Goal: Information Seeking & Learning: Learn about a topic

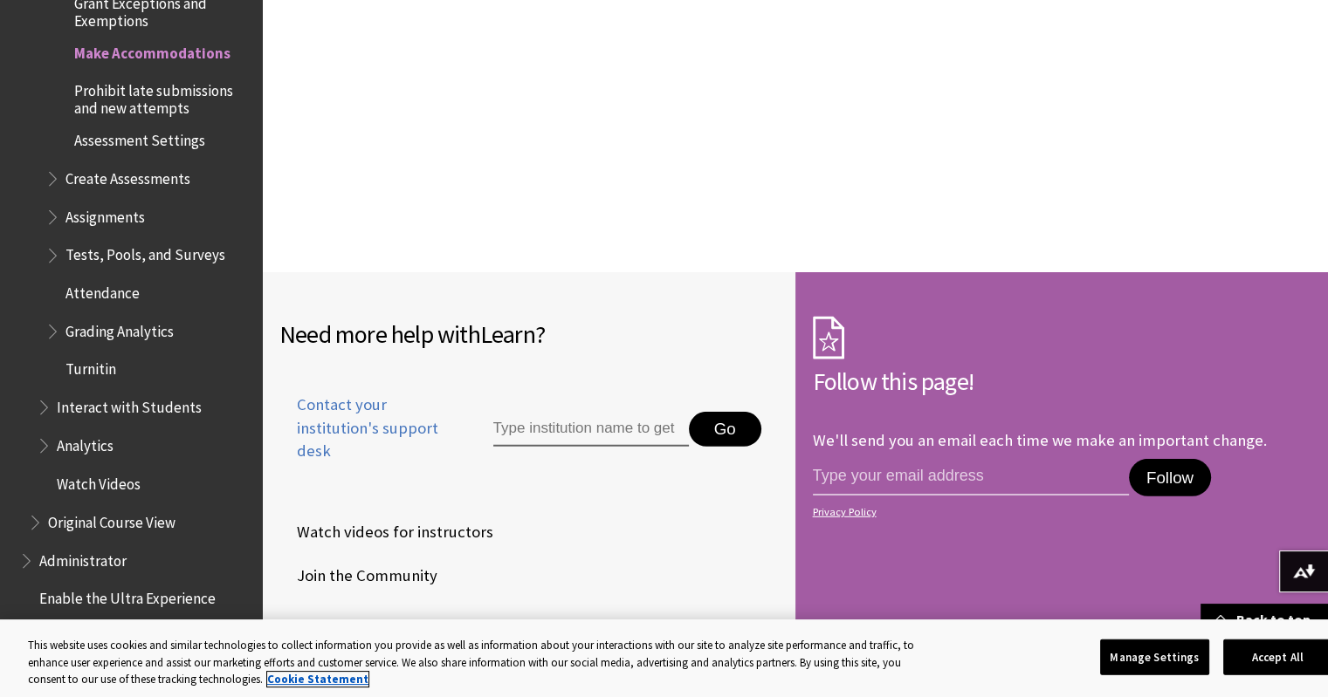
scroll to position [5237, 0]
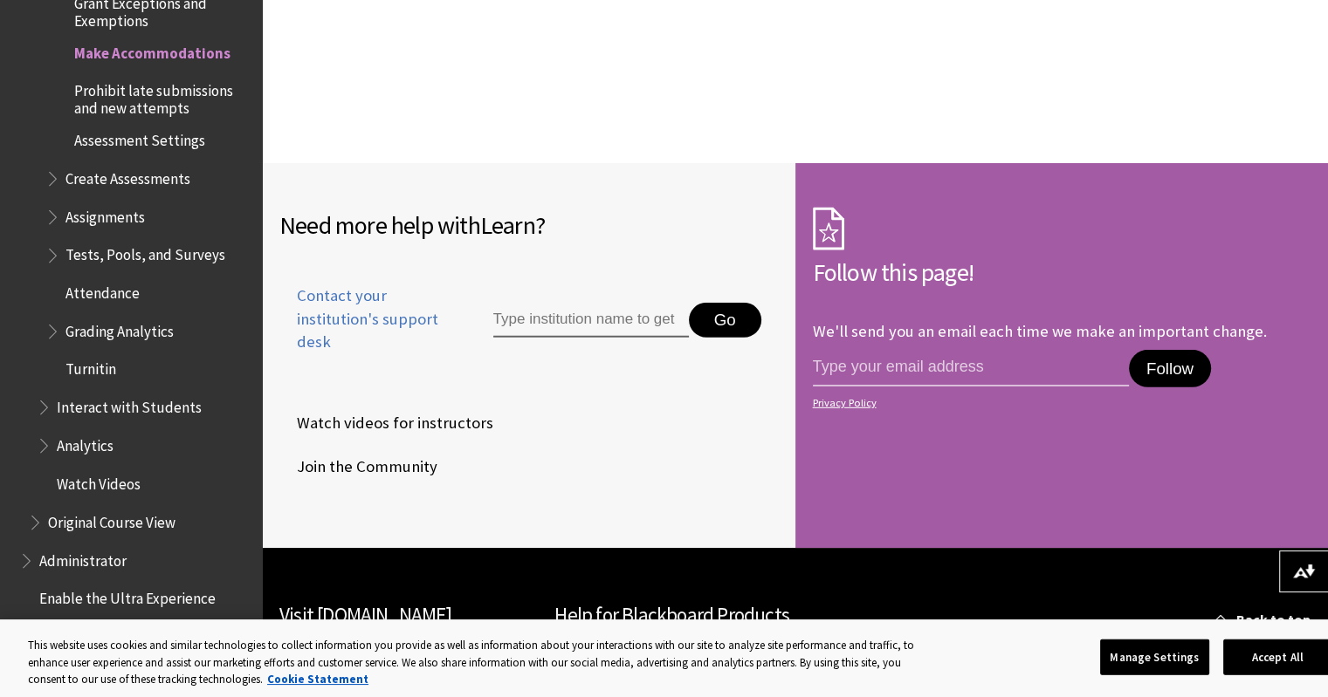
click at [127, 507] on span "Original Course View" at bounding box center [111, 519] width 127 height 24
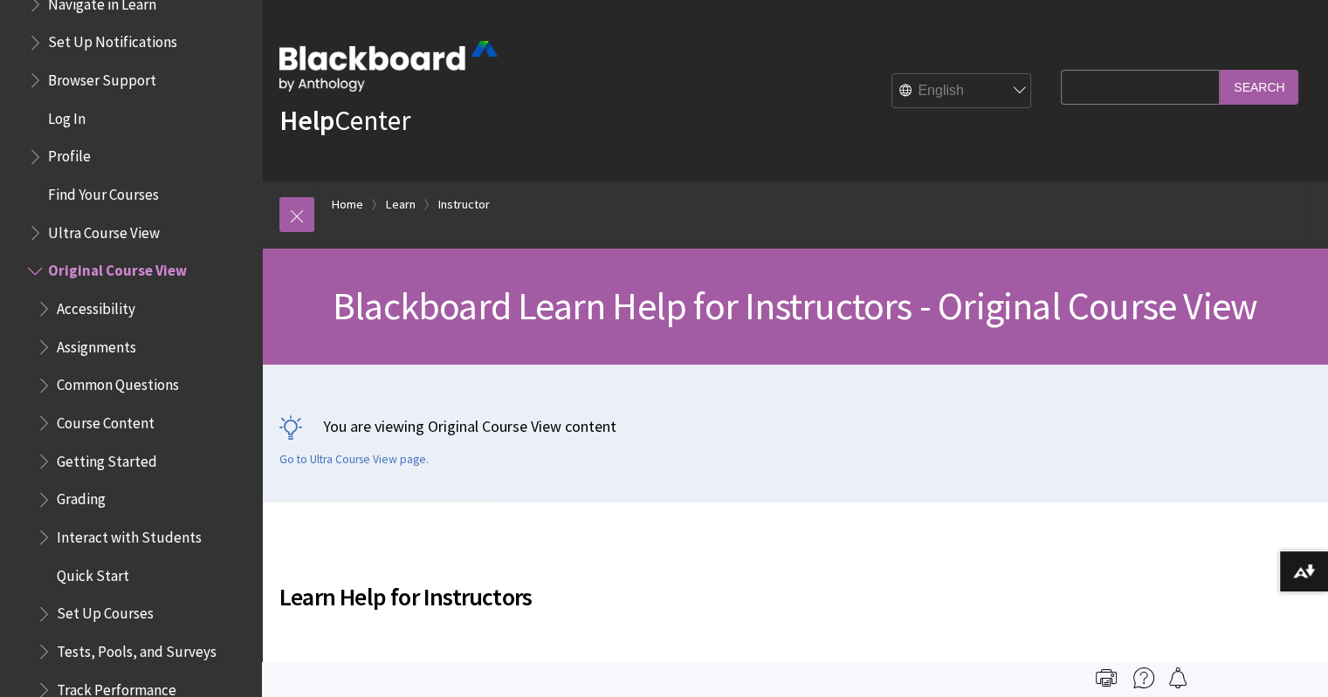
scroll to position [2064, 0]
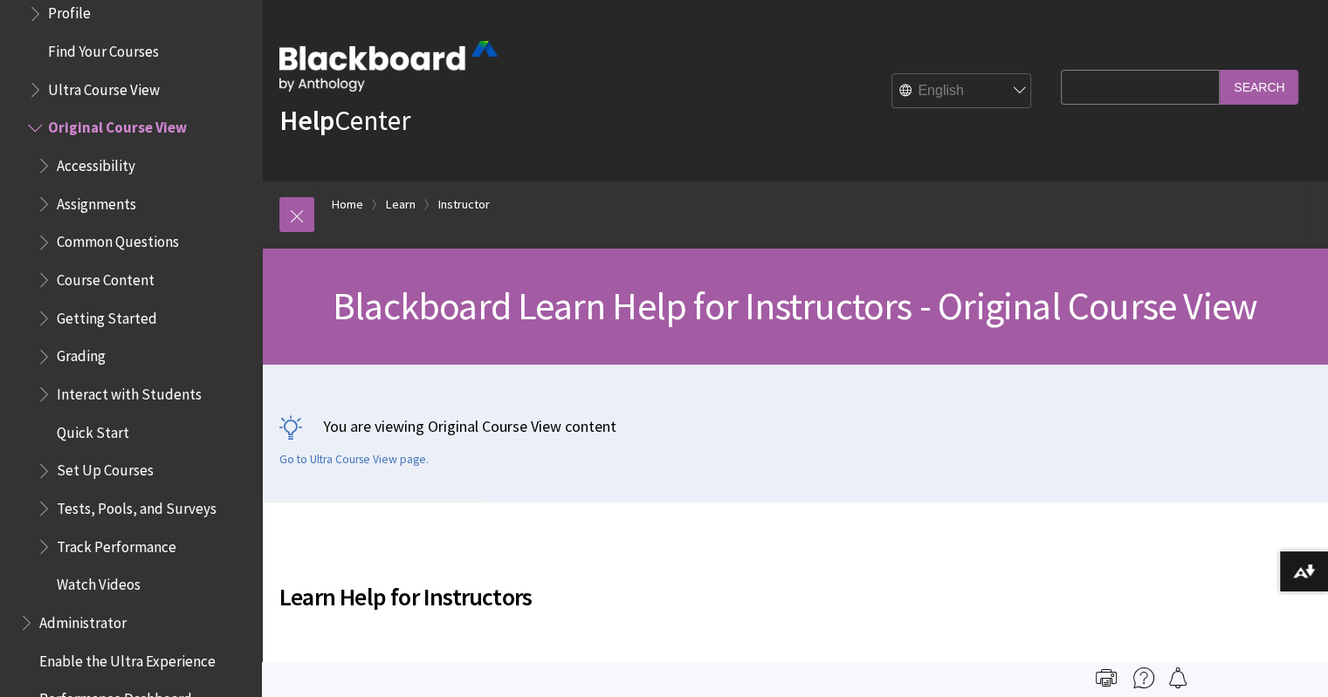
click at [45, 469] on span "Book outline for Blackboard Learn Help" at bounding box center [46, 468] width 18 height 22
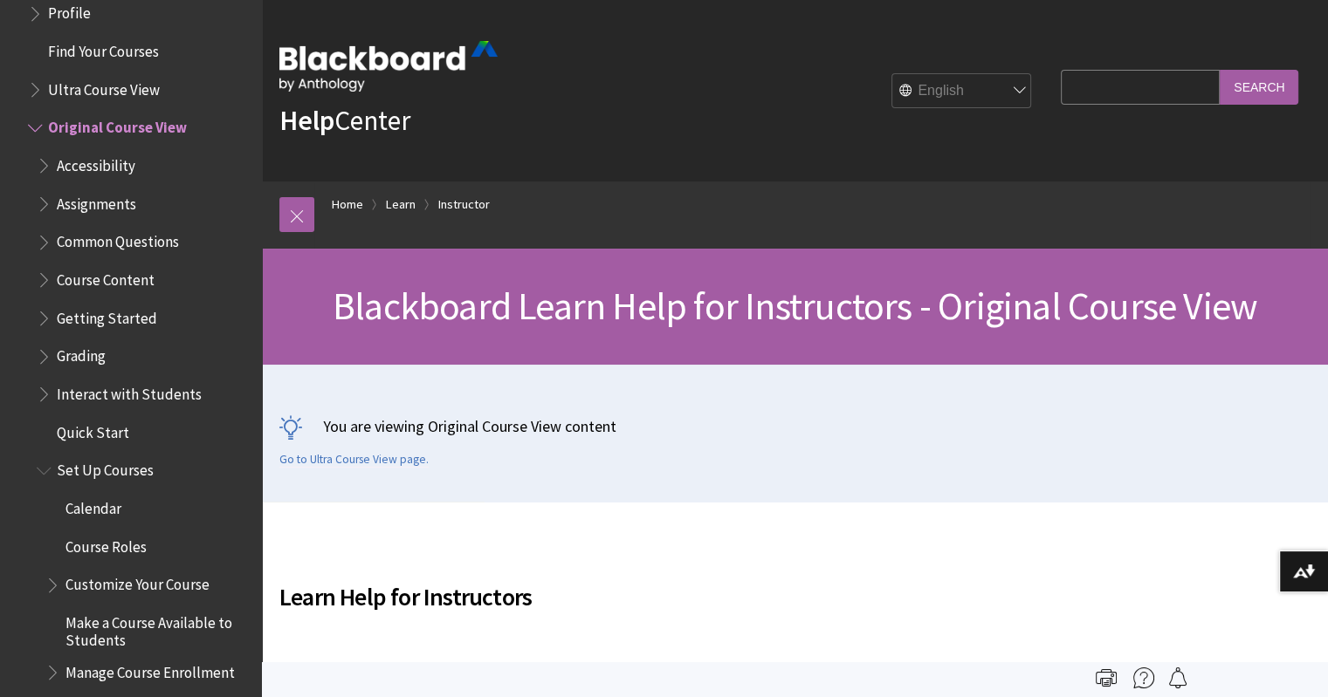
scroll to position [2238, 0]
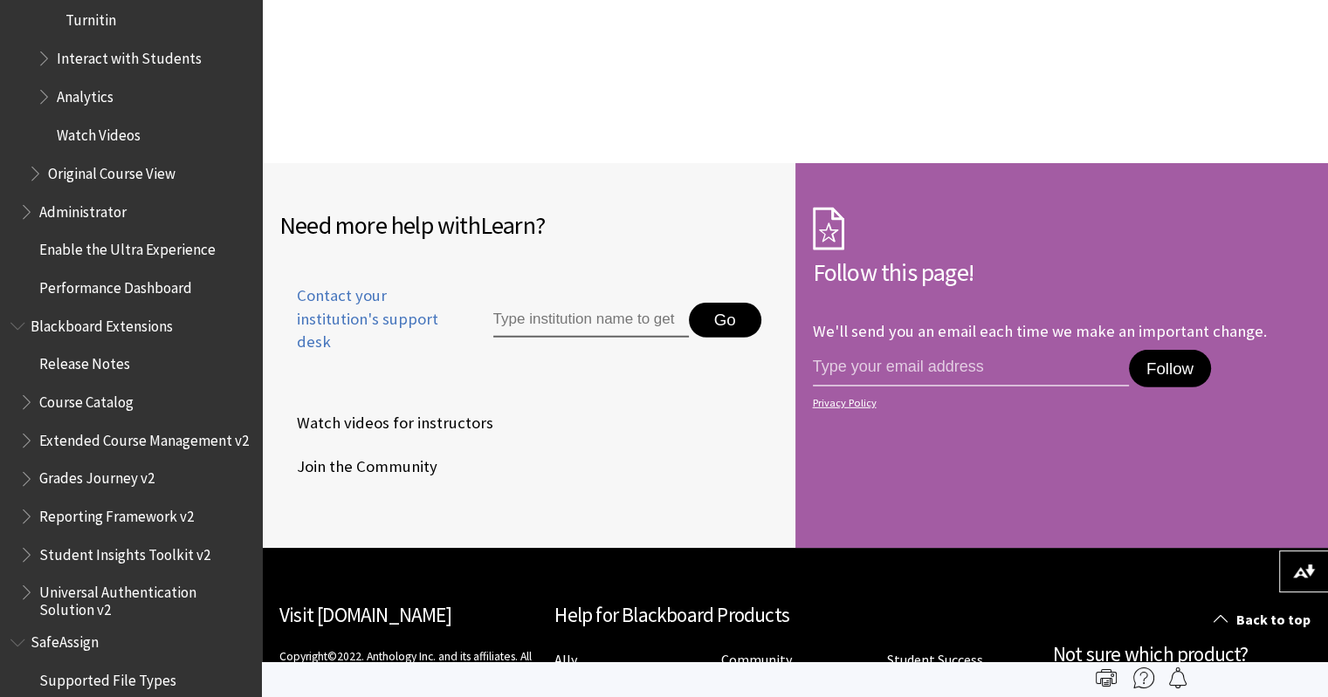
scroll to position [2947, 0]
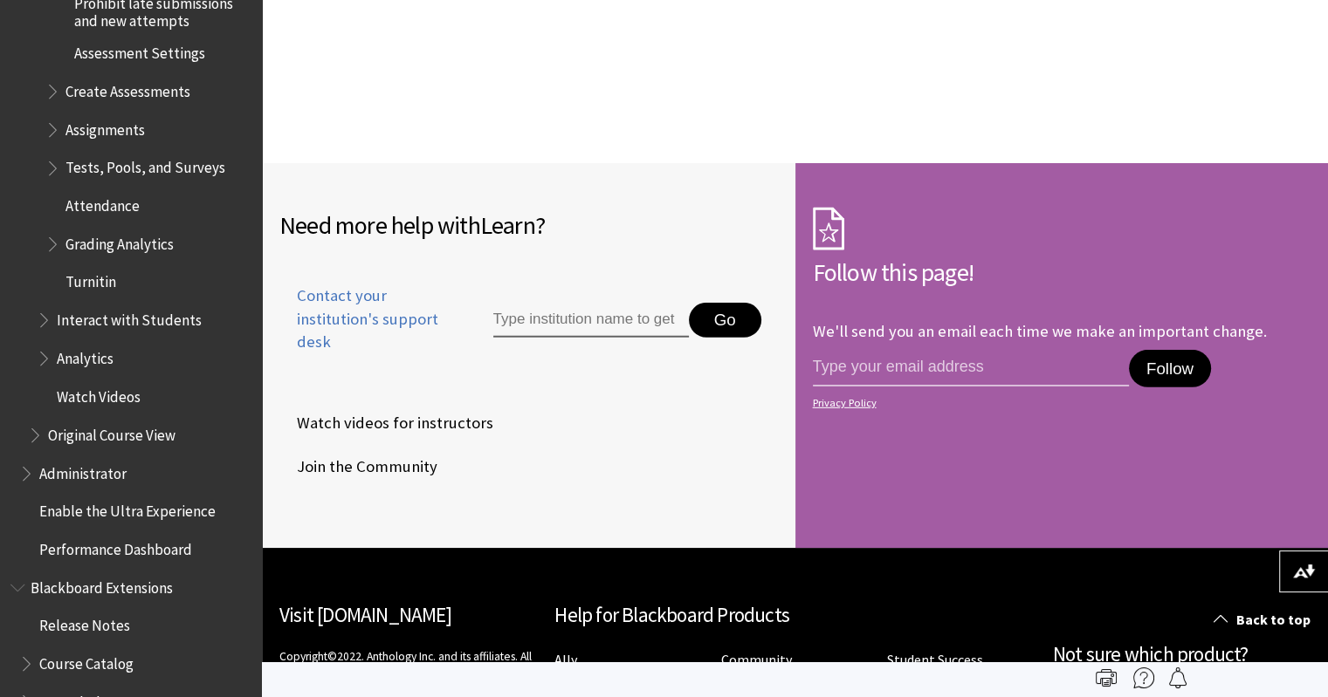
click at [69, 423] on span "Original Course View" at bounding box center [111, 432] width 127 height 24
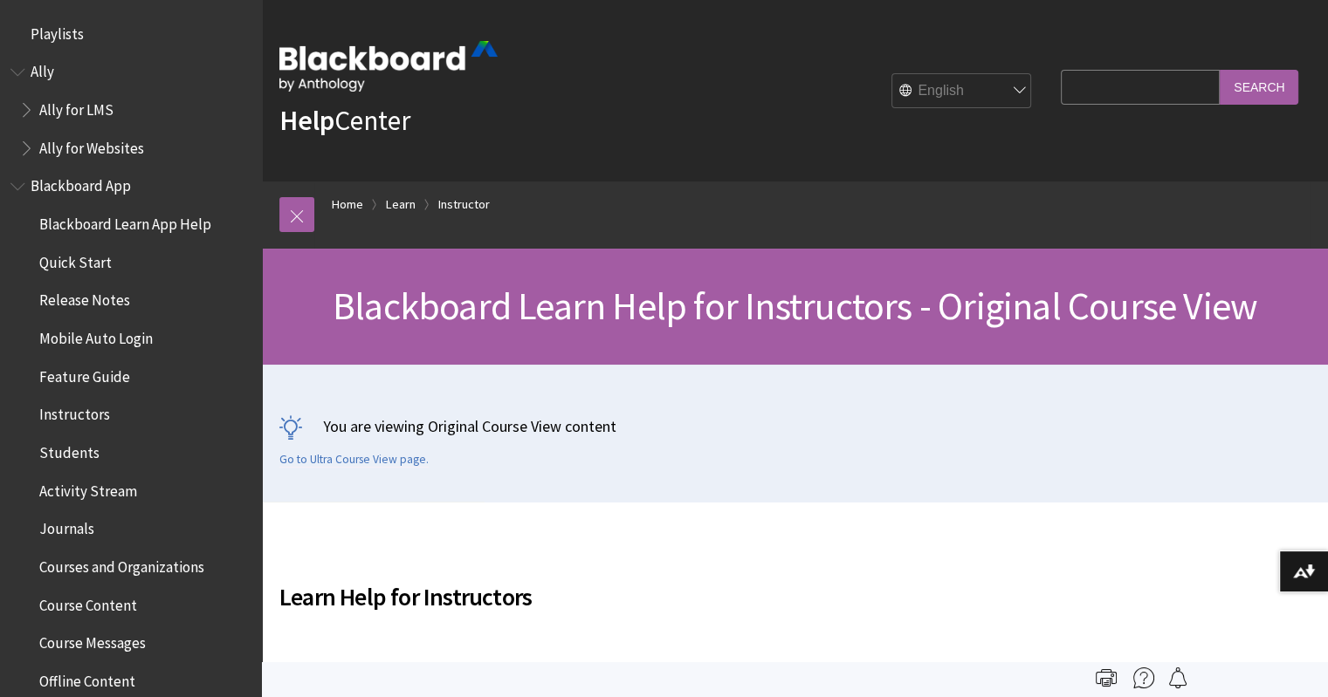
scroll to position [2151, 0]
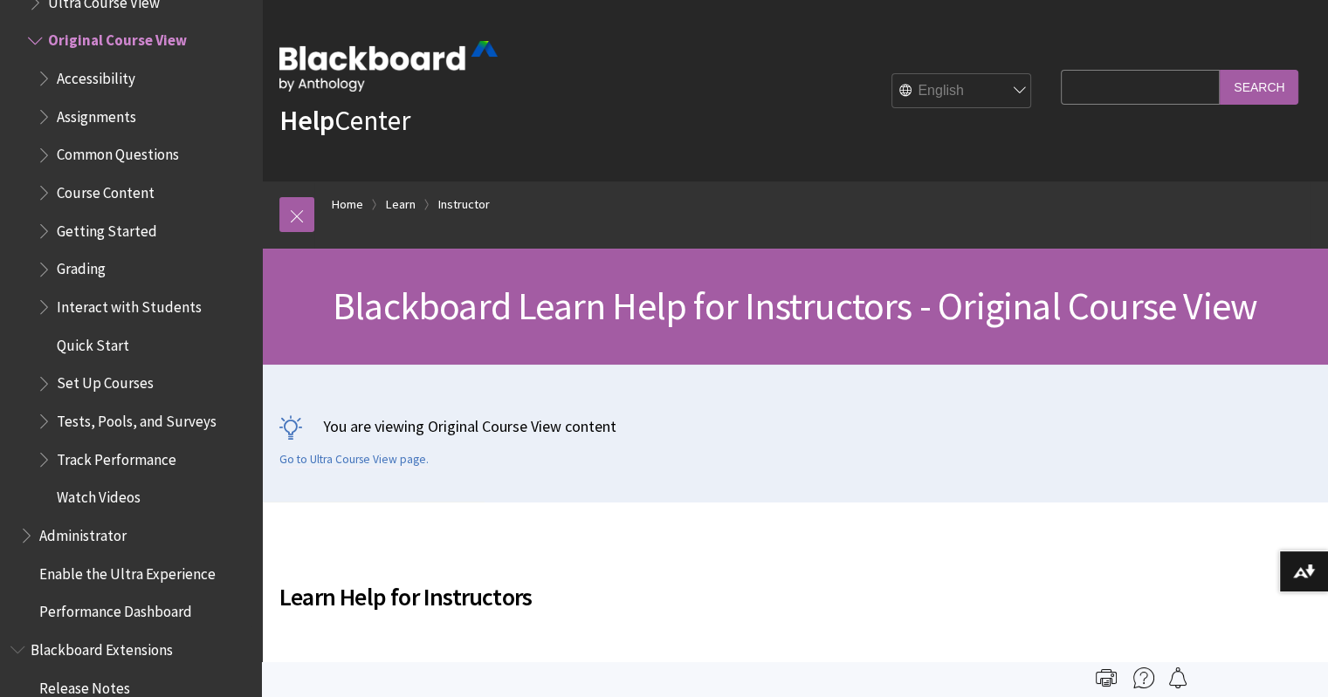
click at [83, 273] on span "Grading" at bounding box center [81, 267] width 49 height 24
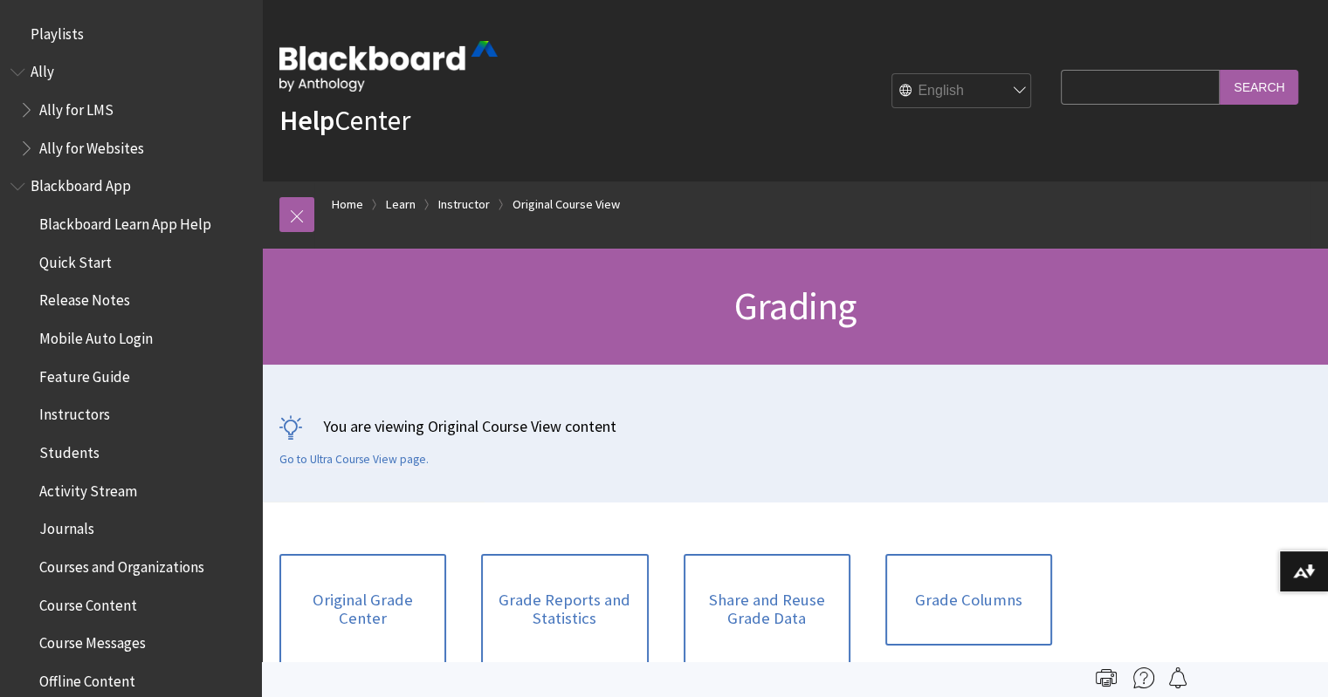
scroll to position [2380, 0]
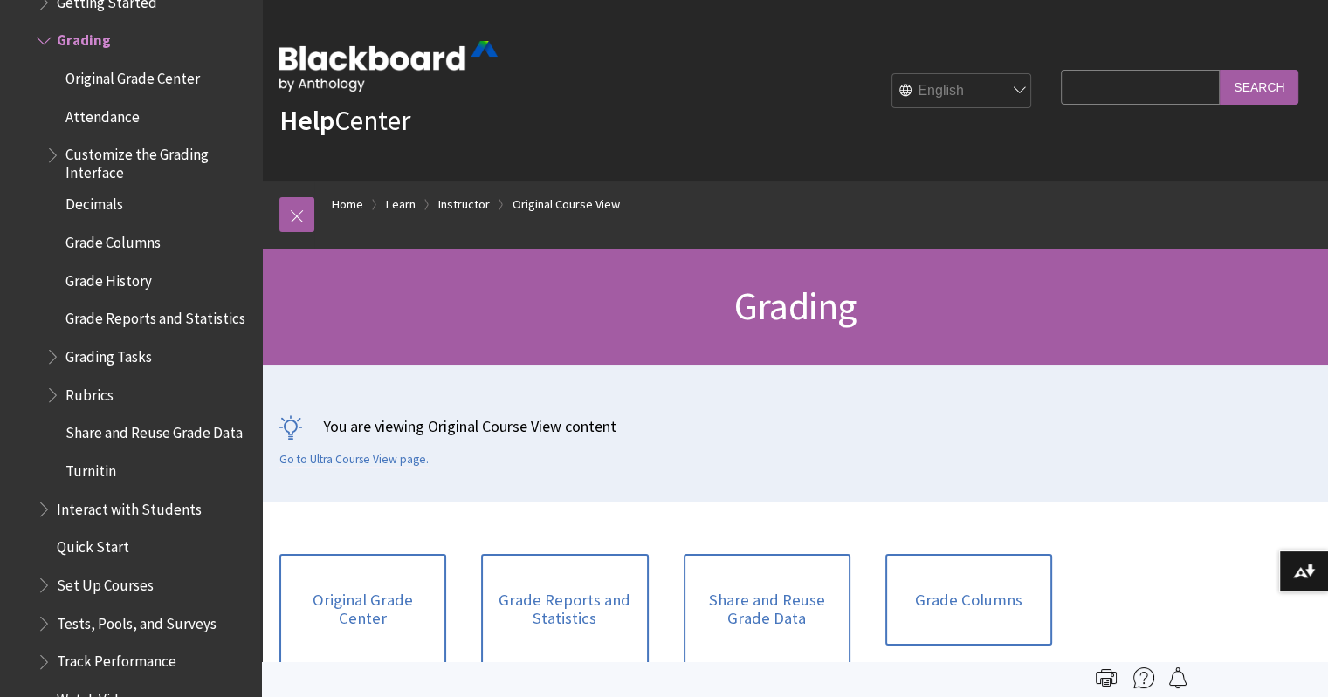
click at [52, 364] on span "Book outline for Blackboard Learn Help" at bounding box center [54, 353] width 18 height 22
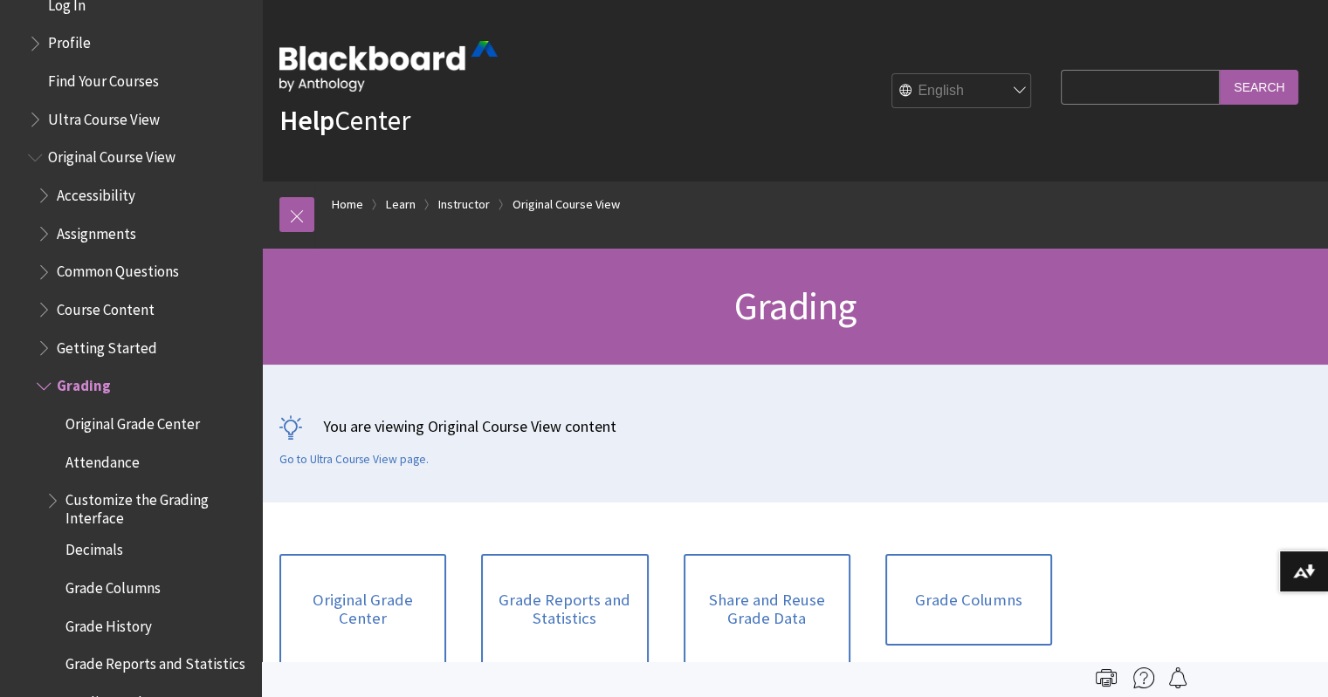
scroll to position [2030, 0]
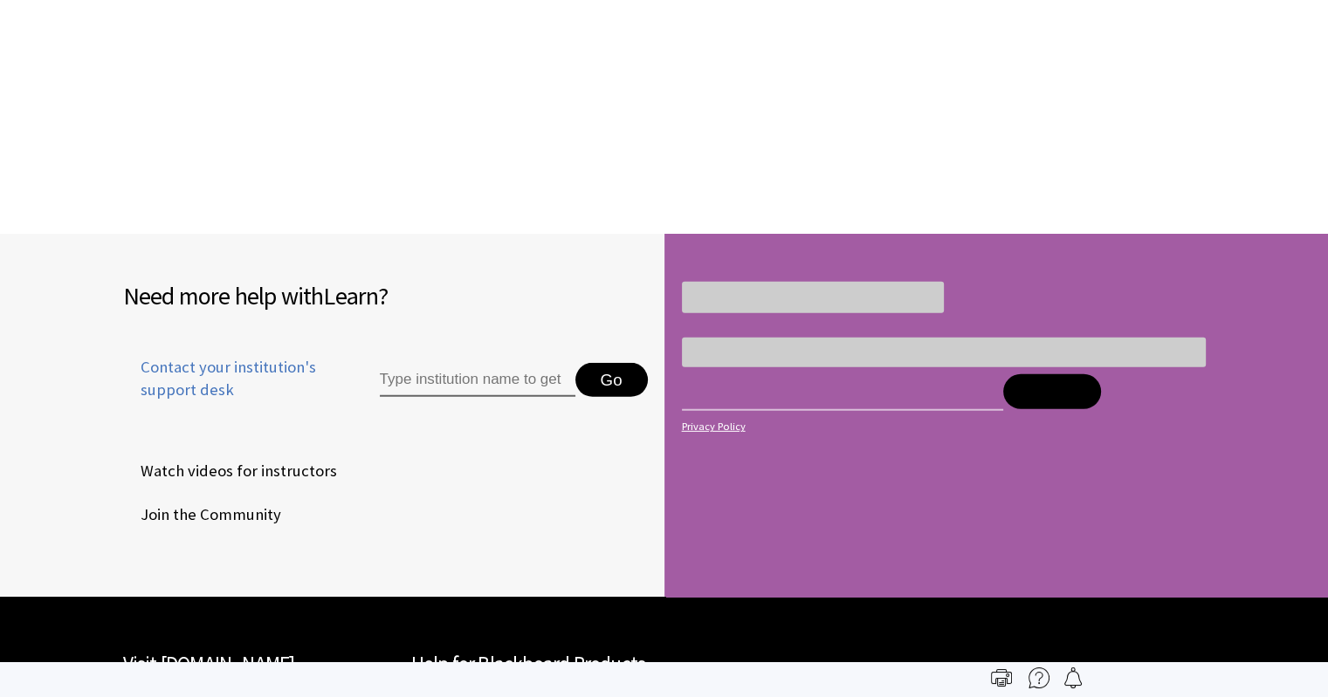
scroll to position [2860, 0]
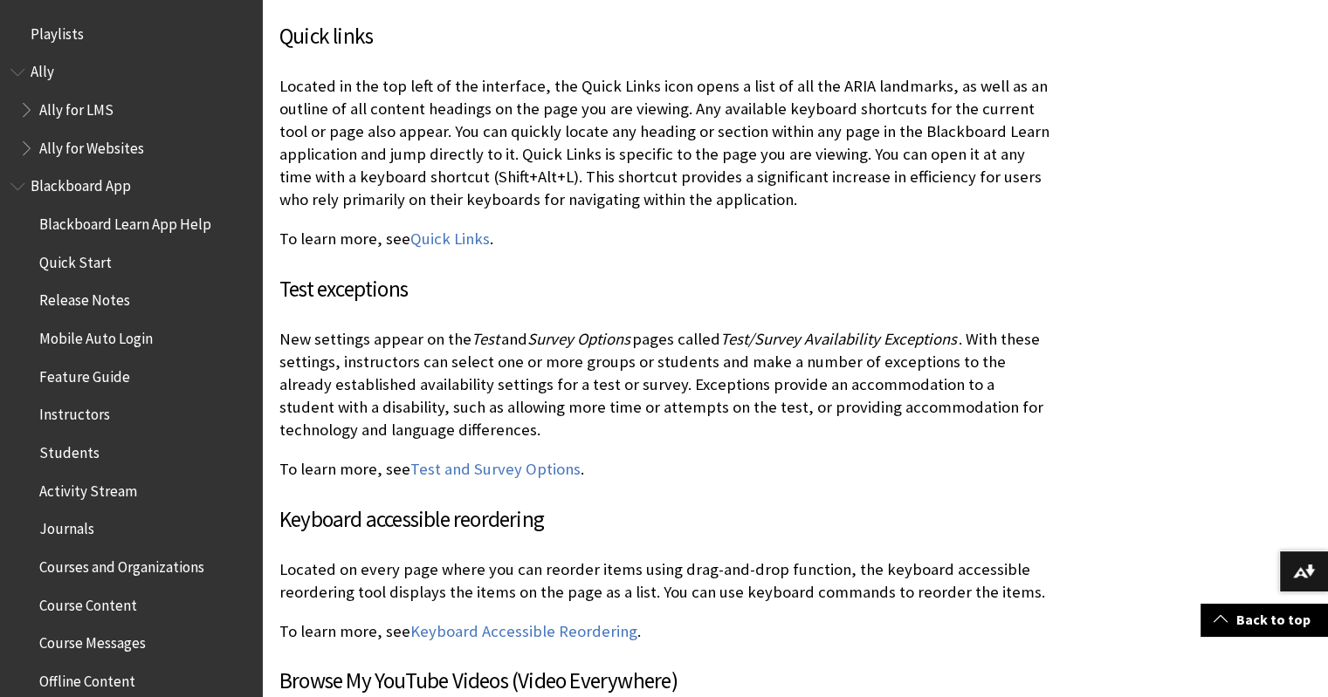
scroll to position [4190, 0]
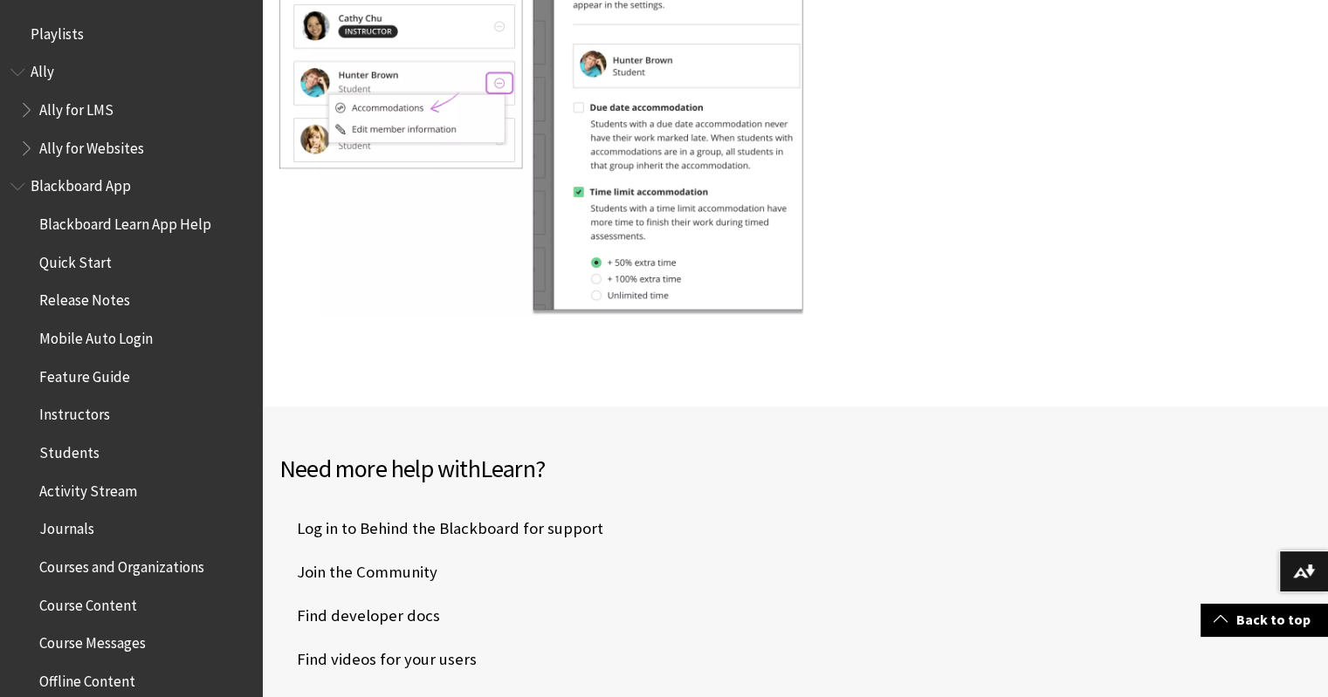
scroll to position [960, 0]
